Goal: Information Seeking & Learning: Learn about a topic

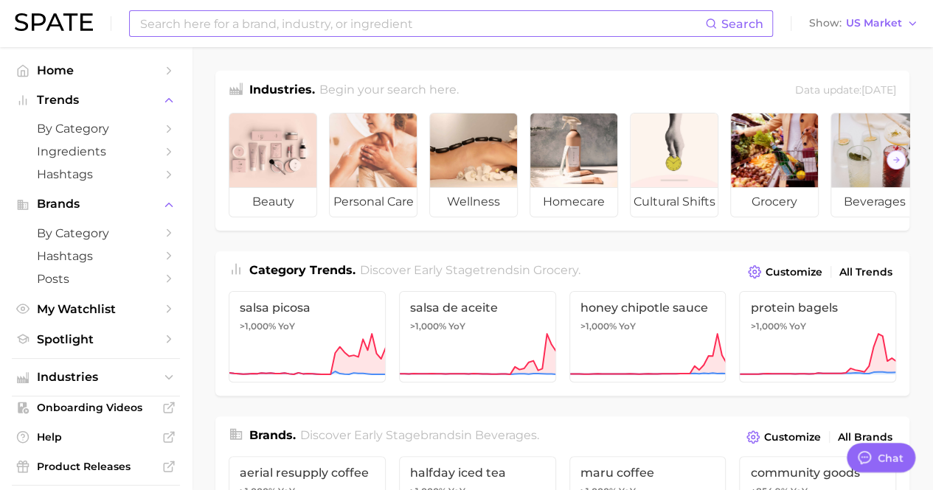
click at [241, 29] on input at bounding box center [422, 23] width 566 height 25
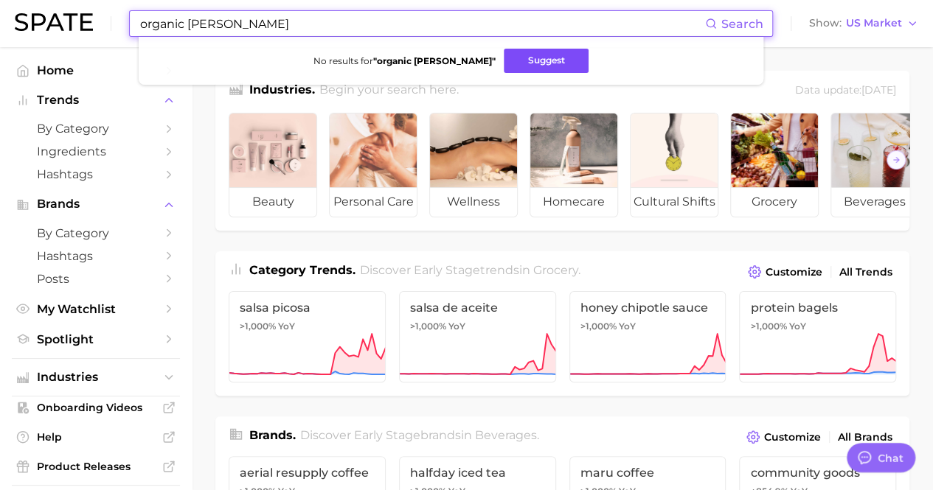
click at [506, 60] on button "Suggest" at bounding box center [545, 61] width 85 height 24
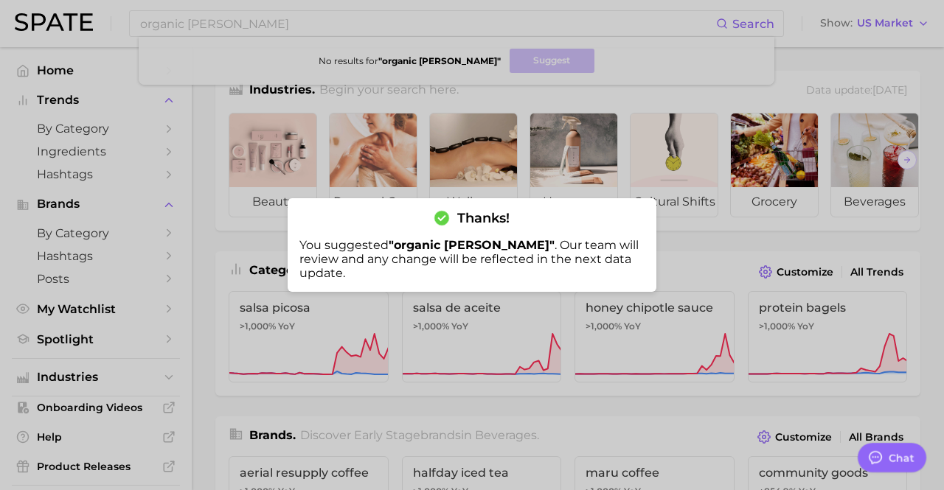
click at [425, 195] on div at bounding box center [472, 245] width 944 height 490
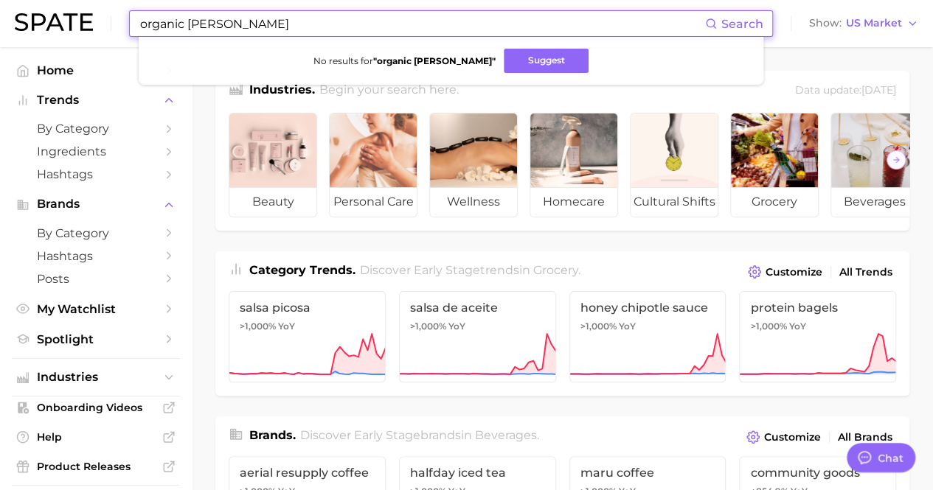
click at [329, 16] on input "organic [PERSON_NAME]" at bounding box center [422, 23] width 566 height 25
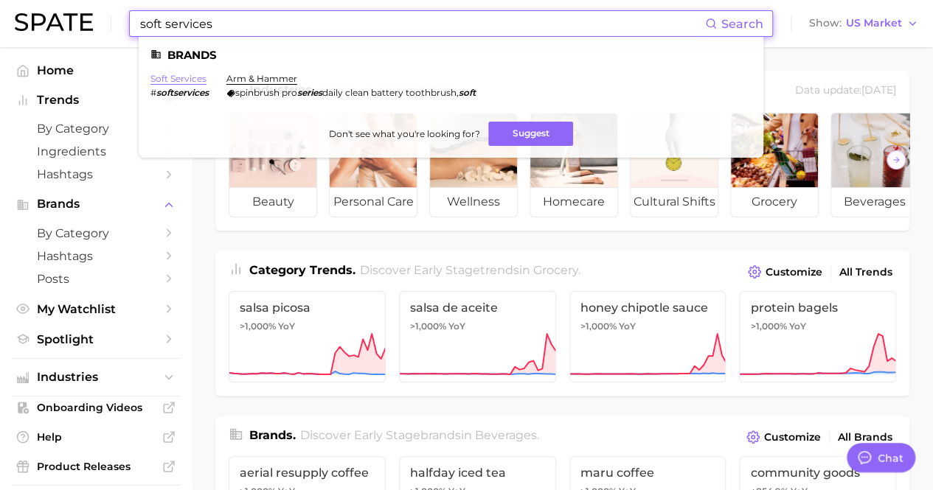
type input "soft services"
click at [187, 76] on link "soft services" at bounding box center [178, 78] width 56 height 11
